Goal: Use online tool/utility: Utilize a website feature to perform a specific function

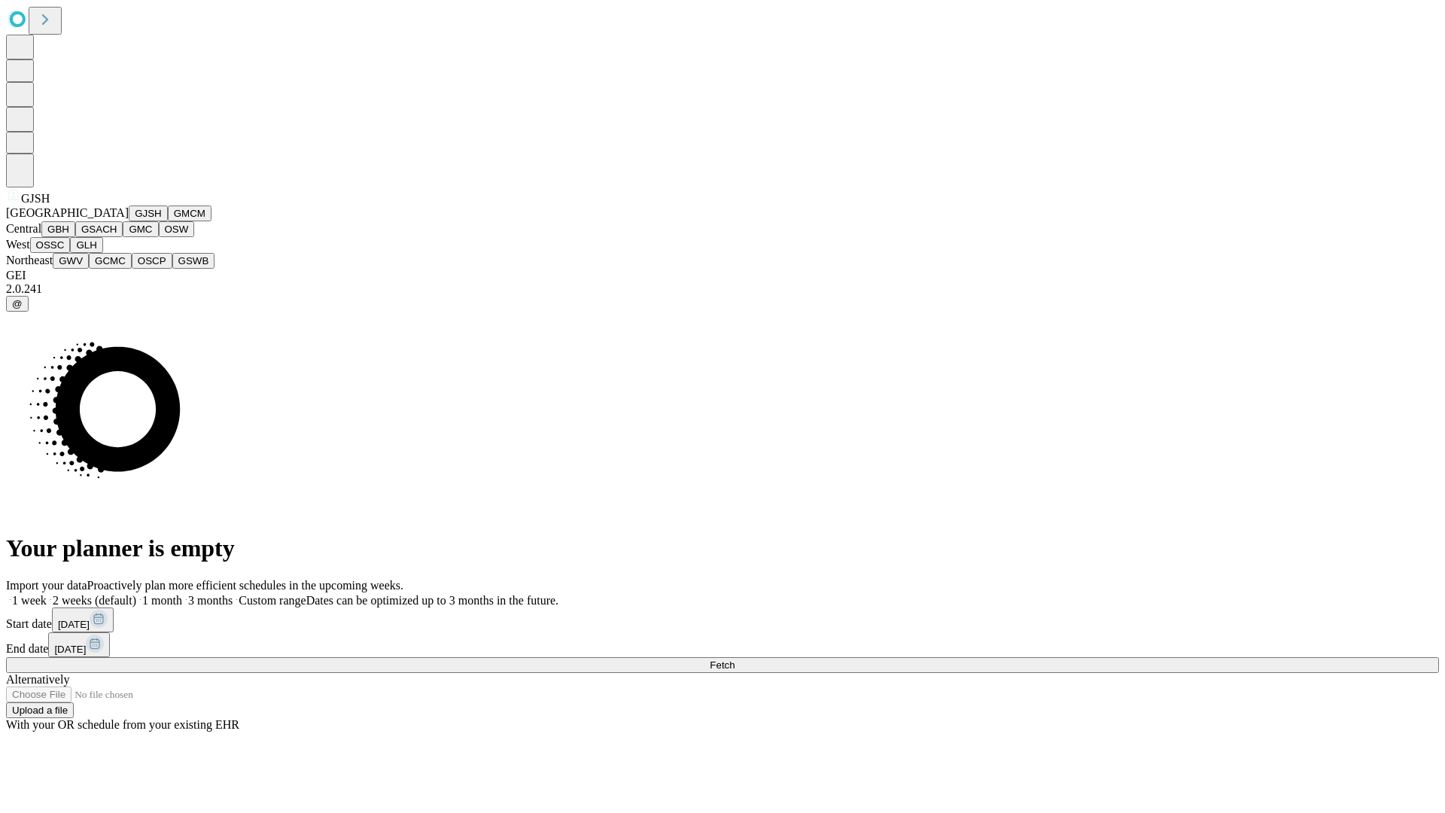
click at [129, 221] on button "GJSH" at bounding box center [148, 213] width 39 height 16
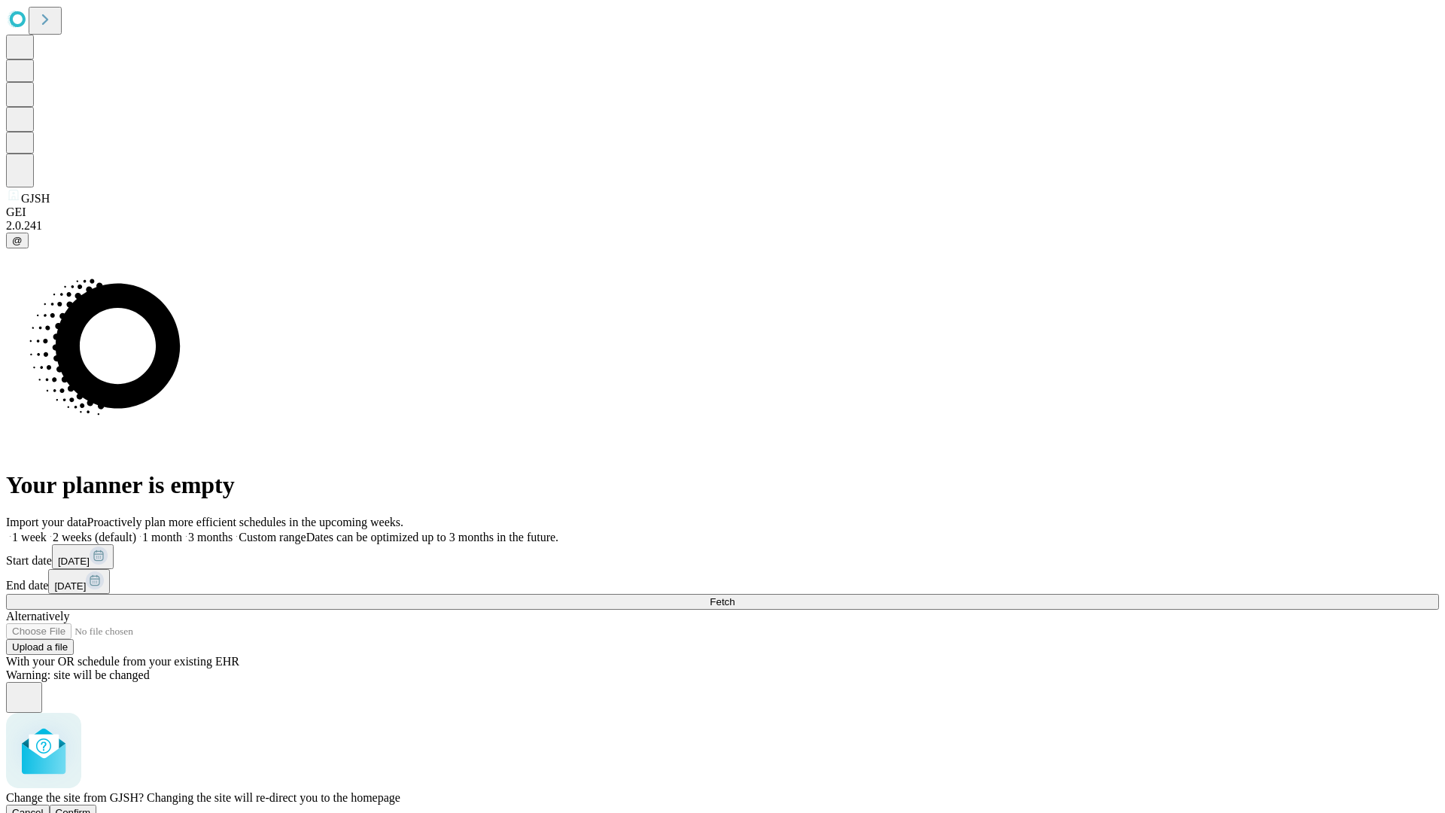
click at [91, 807] on span "Confirm" at bounding box center [73, 812] width 35 height 11
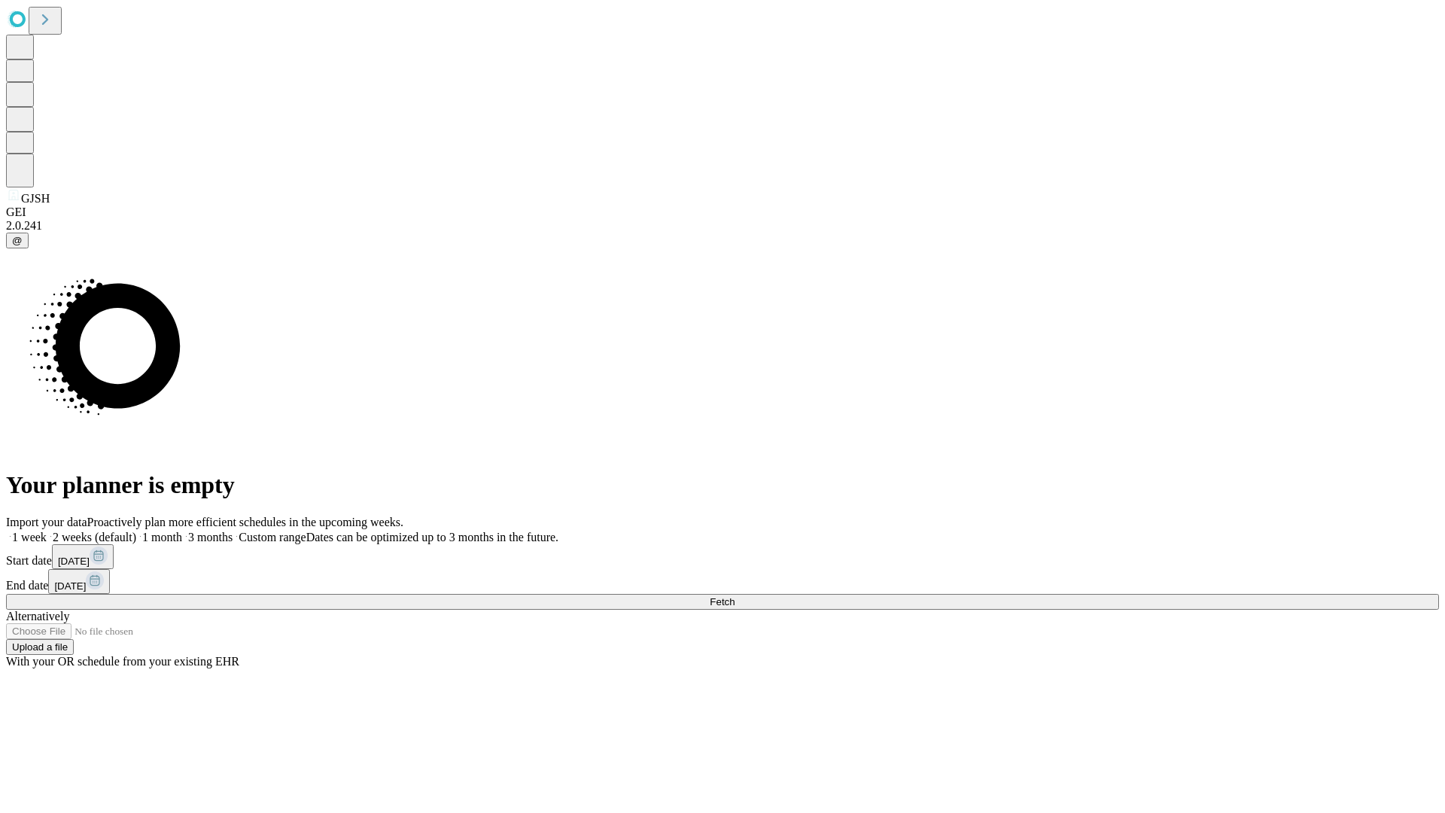
click at [182, 530] on label "1 month" at bounding box center [159, 536] width 46 height 13
click at [734, 596] on span "Fetch" at bounding box center [722, 601] width 25 height 11
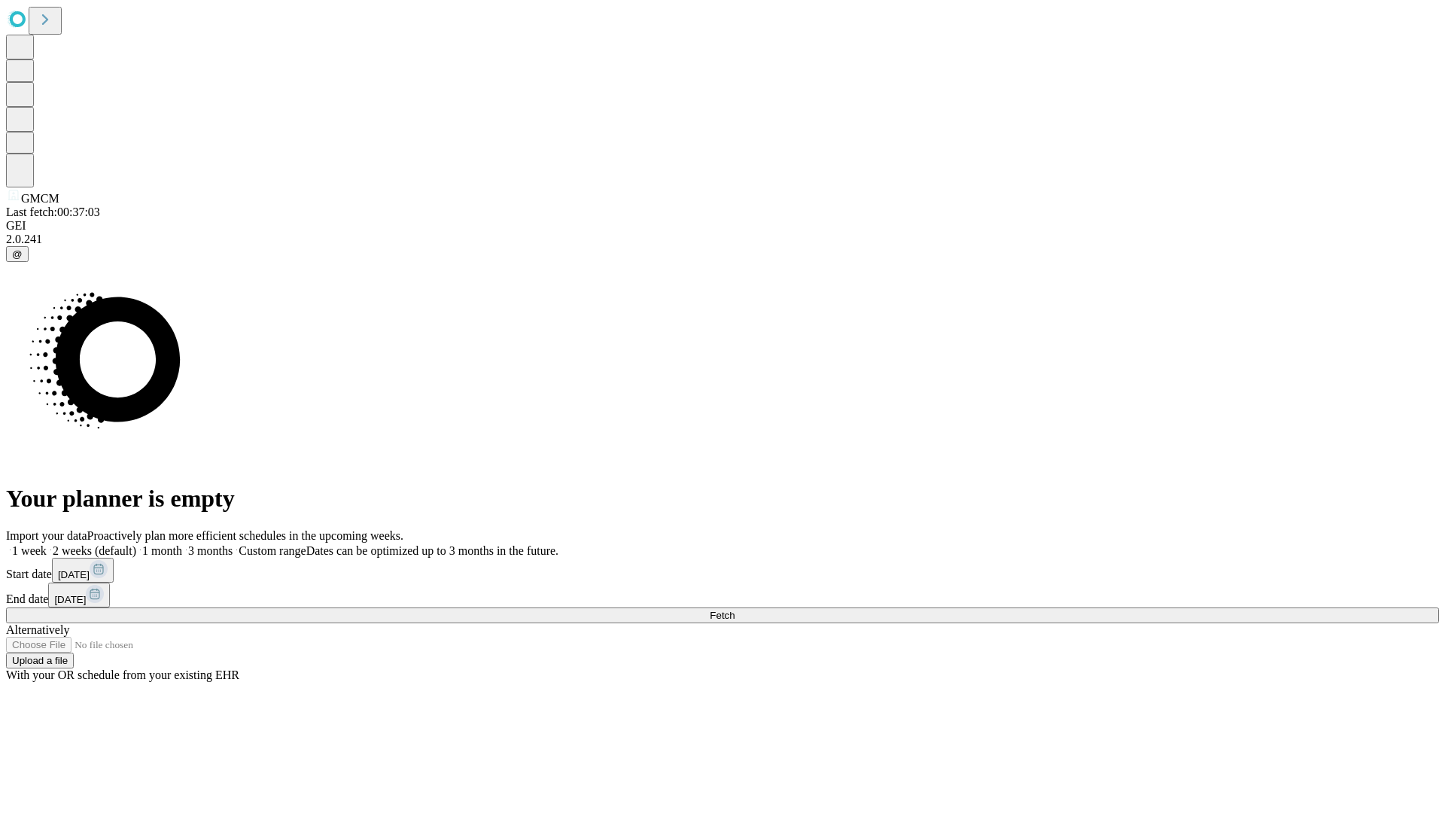
click at [182, 544] on label "1 month" at bounding box center [159, 550] width 46 height 13
click at [734, 609] on span "Fetch" at bounding box center [722, 614] width 25 height 11
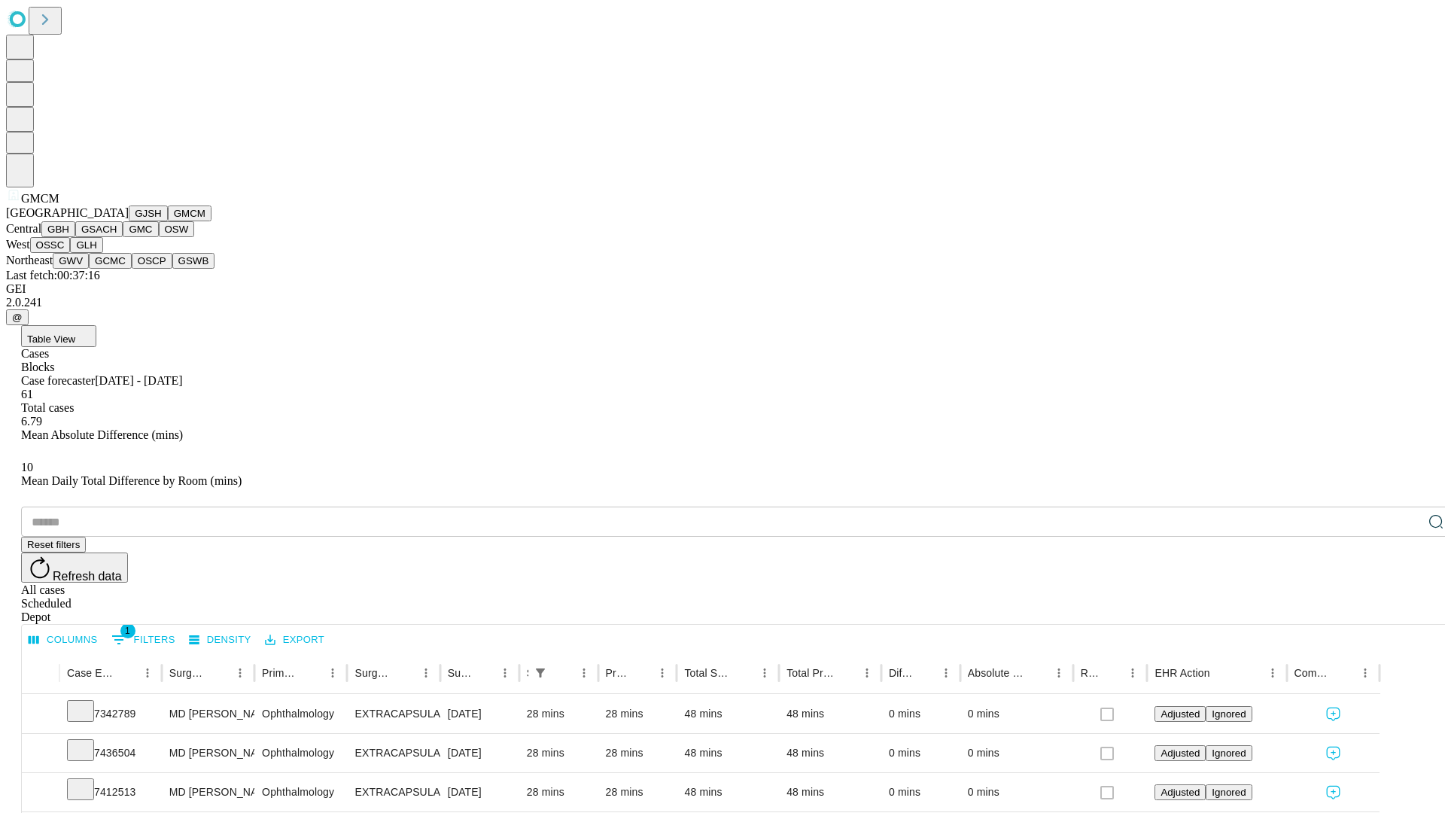
click at [75, 237] on button "GBH" at bounding box center [58, 229] width 34 height 16
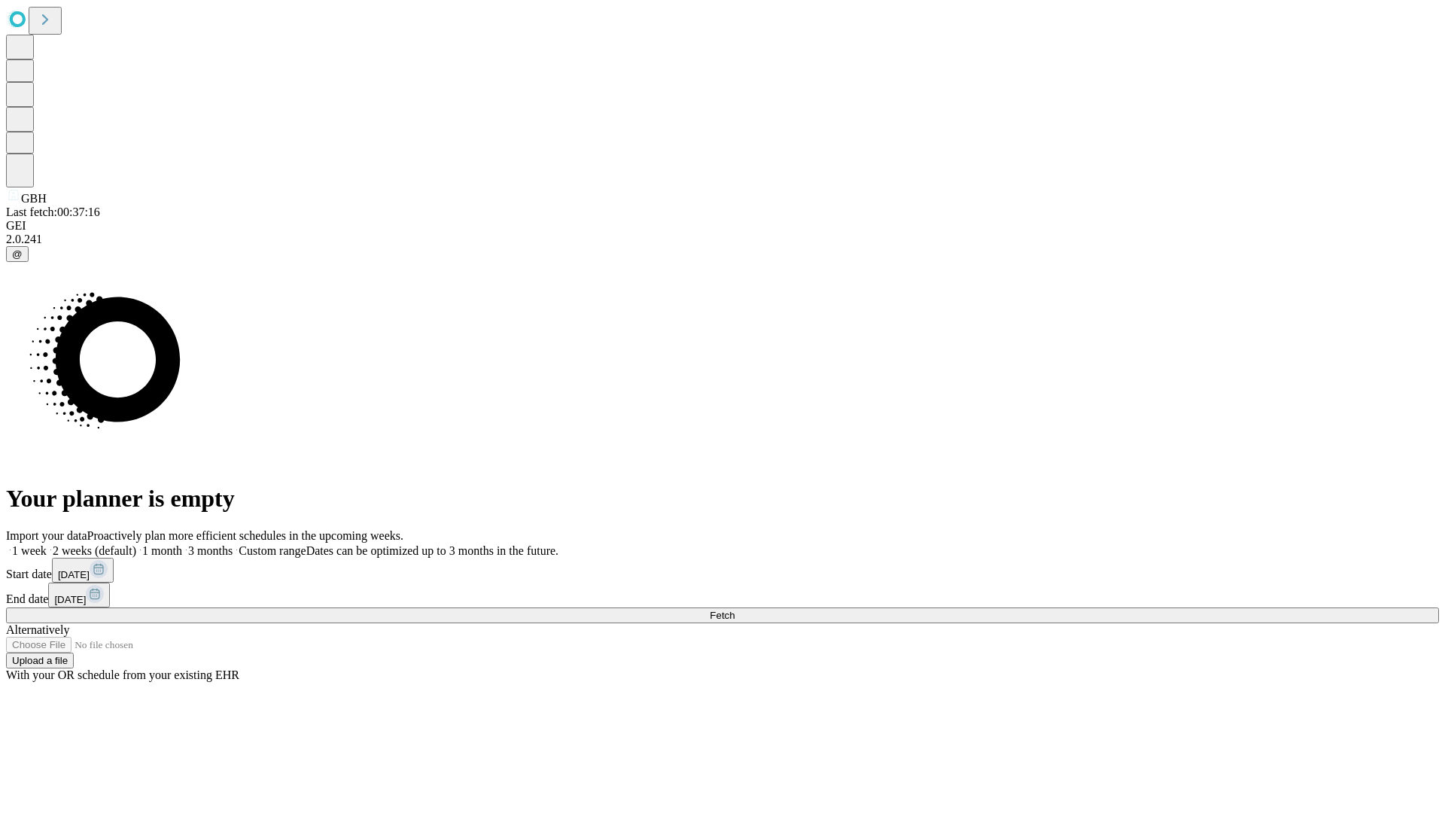
click at [182, 544] on label "1 month" at bounding box center [159, 550] width 46 height 13
click at [734, 609] on span "Fetch" at bounding box center [722, 614] width 25 height 11
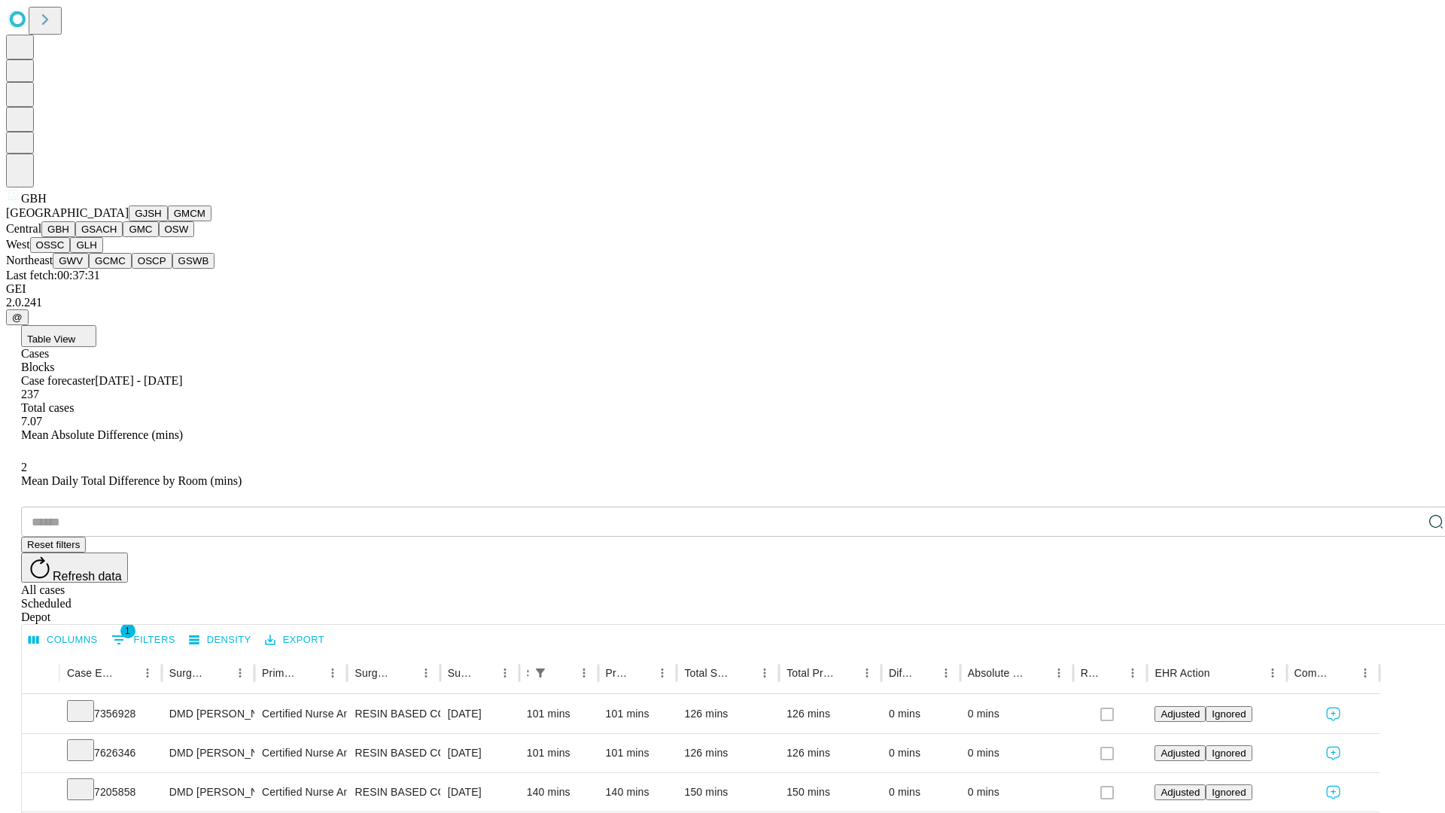
click at [117, 237] on button "GSACH" at bounding box center [98, 229] width 47 height 16
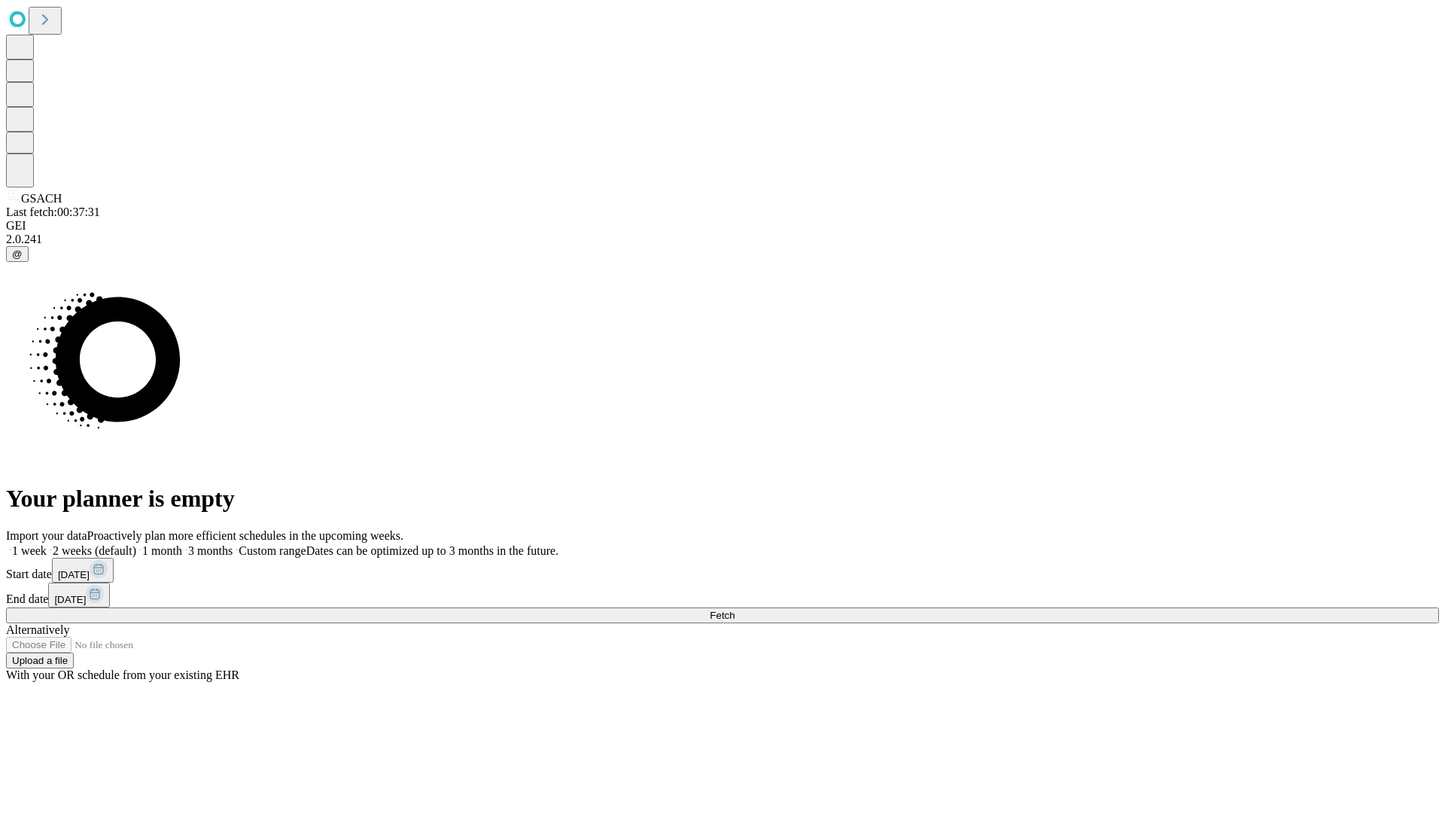
click at [182, 544] on label "1 month" at bounding box center [159, 550] width 46 height 13
click at [734, 609] on span "Fetch" at bounding box center [722, 614] width 25 height 11
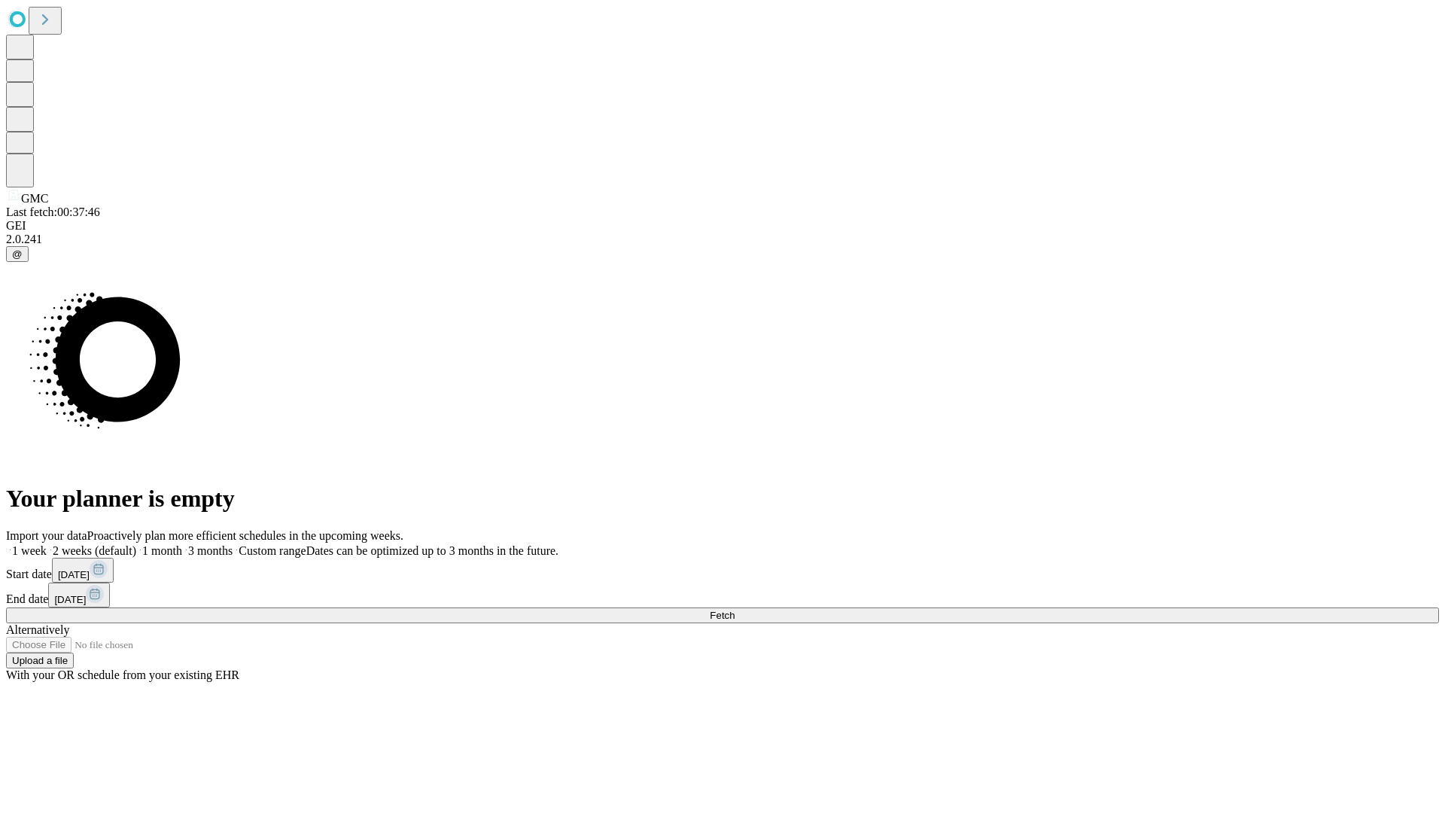
click at [182, 544] on label "1 month" at bounding box center [159, 550] width 46 height 13
click at [734, 609] on span "Fetch" at bounding box center [722, 614] width 25 height 11
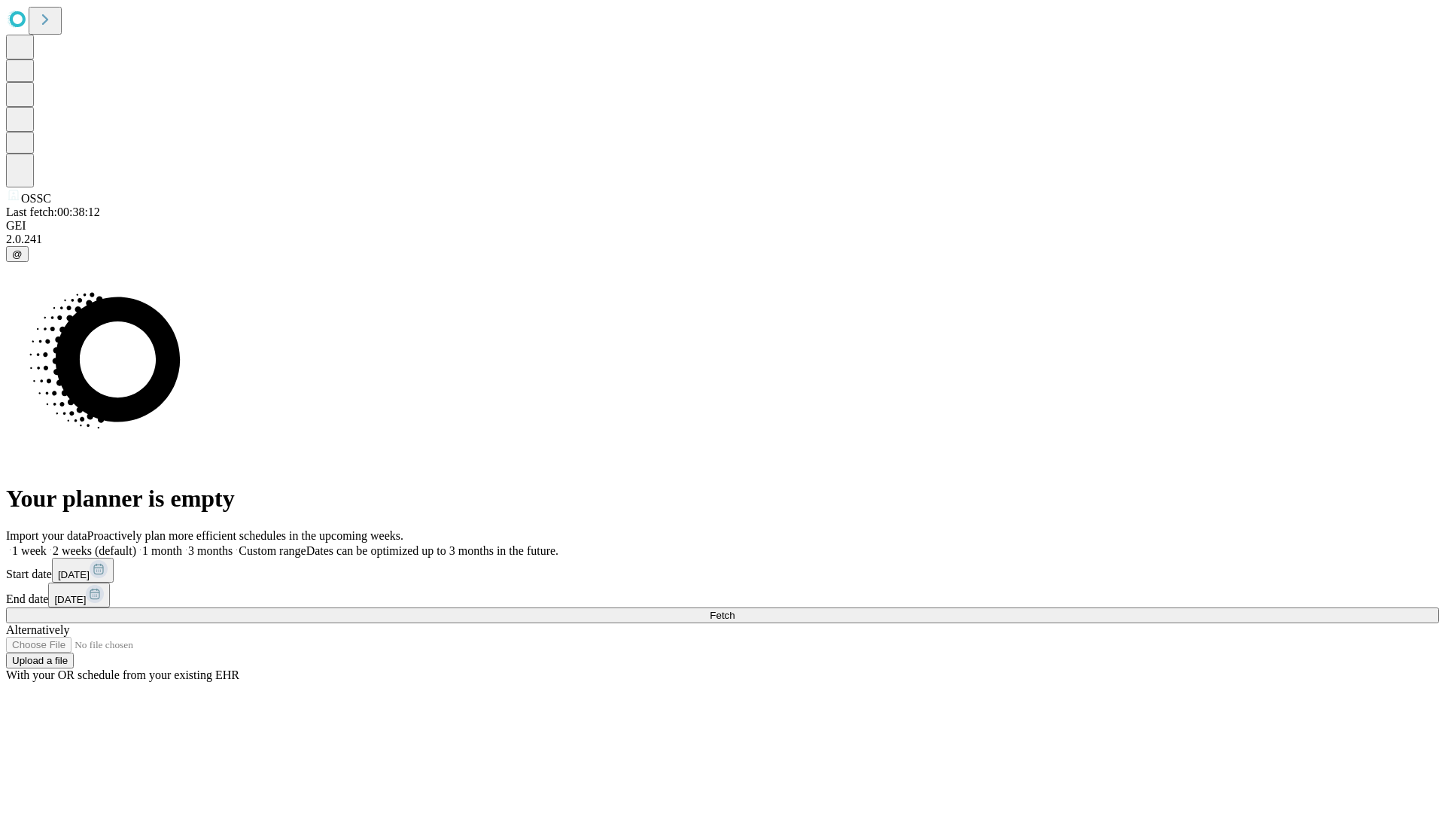
click at [182, 544] on label "1 month" at bounding box center [159, 550] width 46 height 13
click at [734, 609] on span "Fetch" at bounding box center [722, 614] width 25 height 11
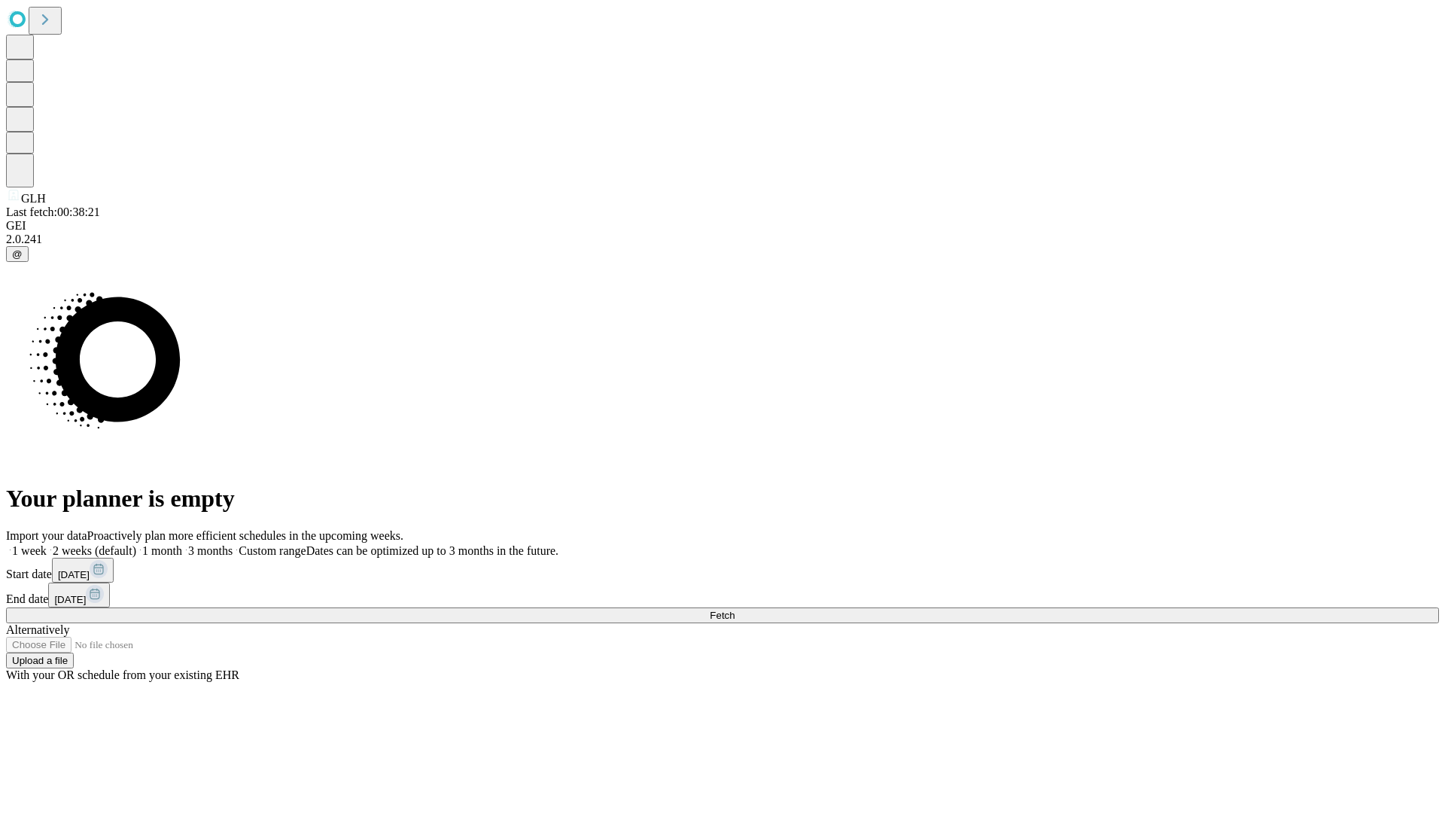
click at [734, 609] on span "Fetch" at bounding box center [722, 614] width 25 height 11
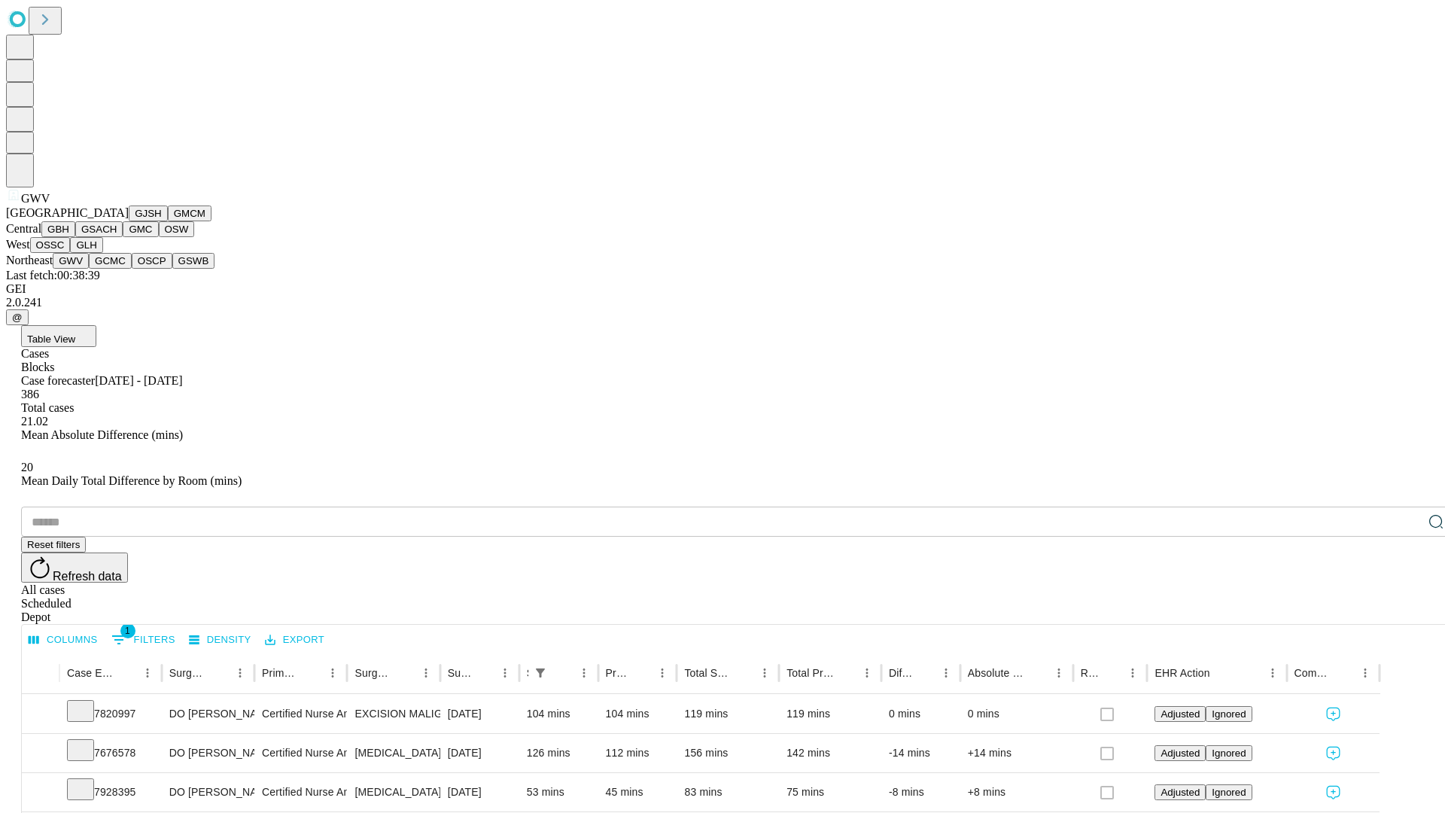
click at [117, 269] on button "GCMC" at bounding box center [110, 261] width 43 height 16
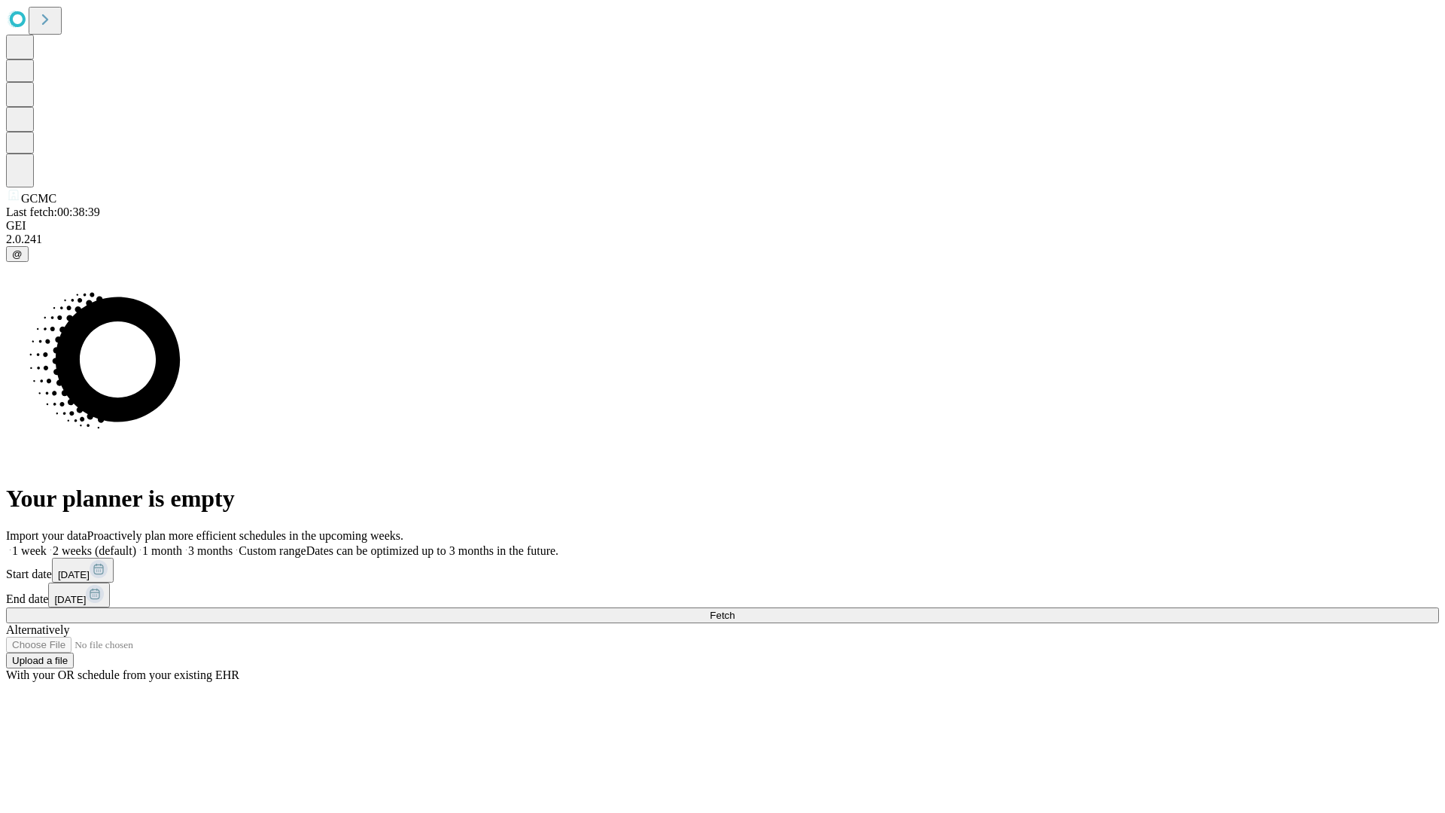
click at [182, 544] on label "1 month" at bounding box center [159, 550] width 46 height 13
click at [734, 609] on span "Fetch" at bounding box center [722, 614] width 25 height 11
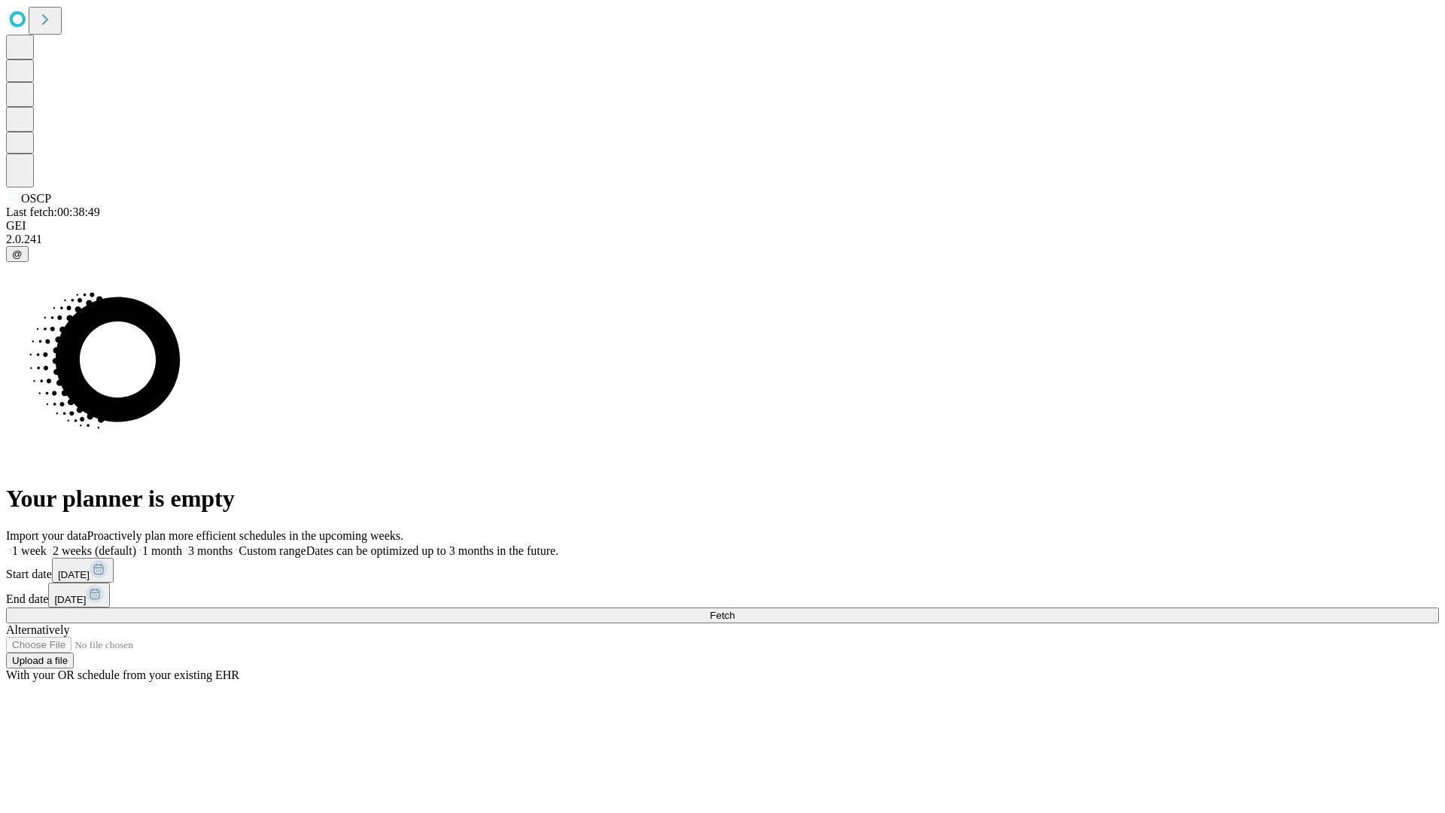
click at [182, 544] on label "1 month" at bounding box center [159, 550] width 46 height 13
click at [734, 609] on span "Fetch" at bounding box center [722, 614] width 25 height 11
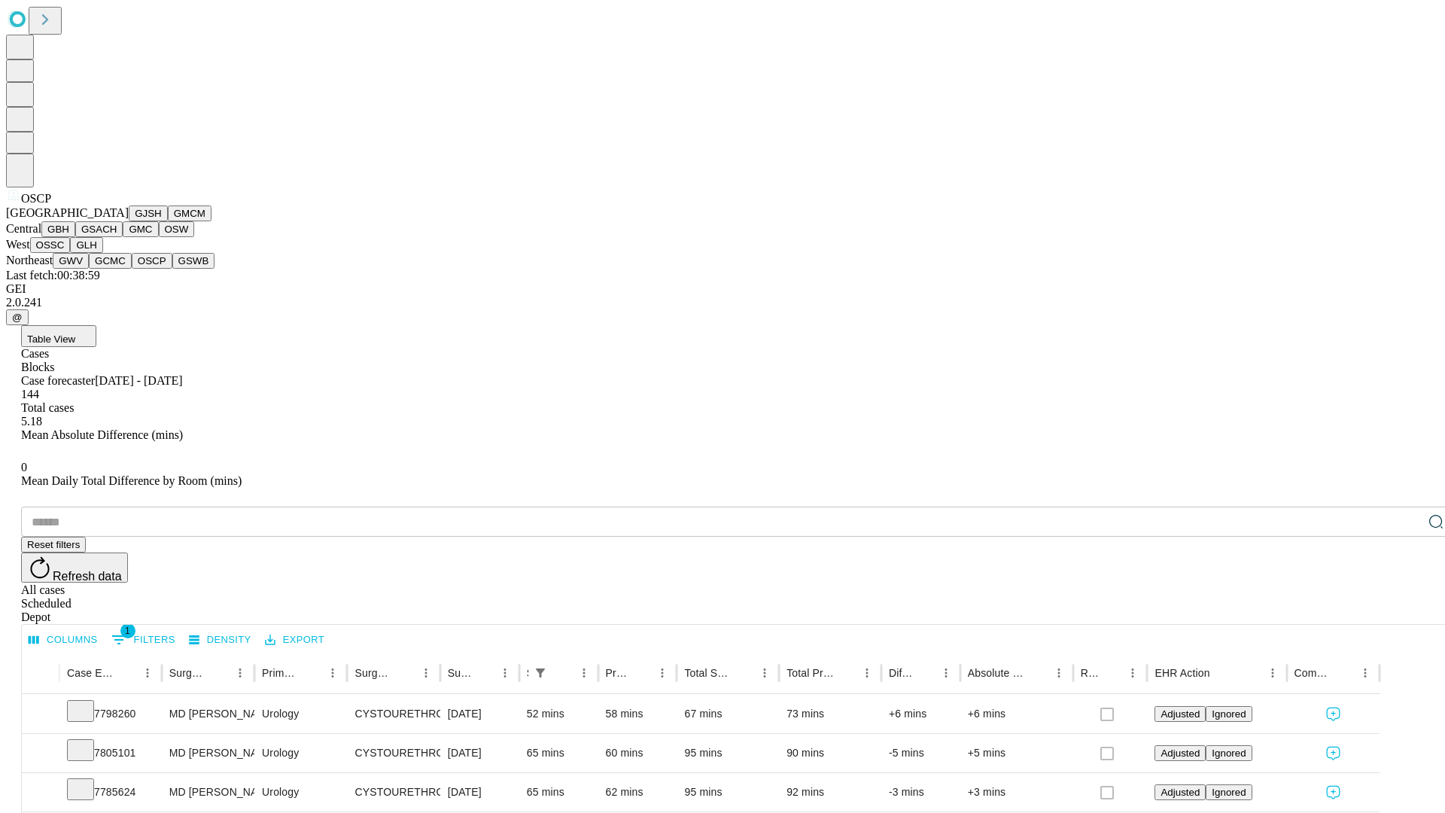
click at [172, 269] on button "GSWB" at bounding box center [193, 261] width 43 height 16
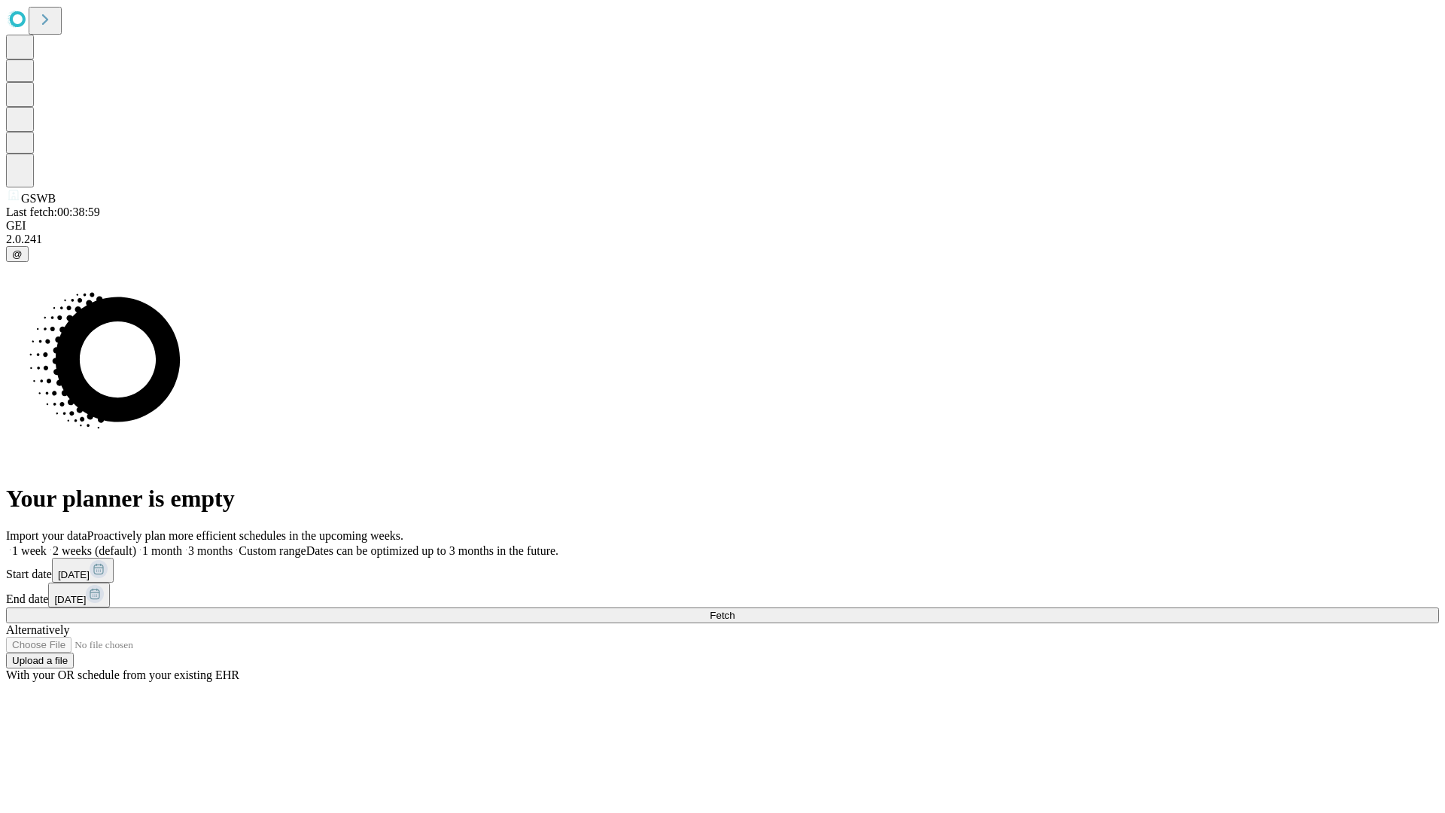
click at [734, 609] on span "Fetch" at bounding box center [722, 614] width 25 height 11
